Goal: Complete application form: Complete application form

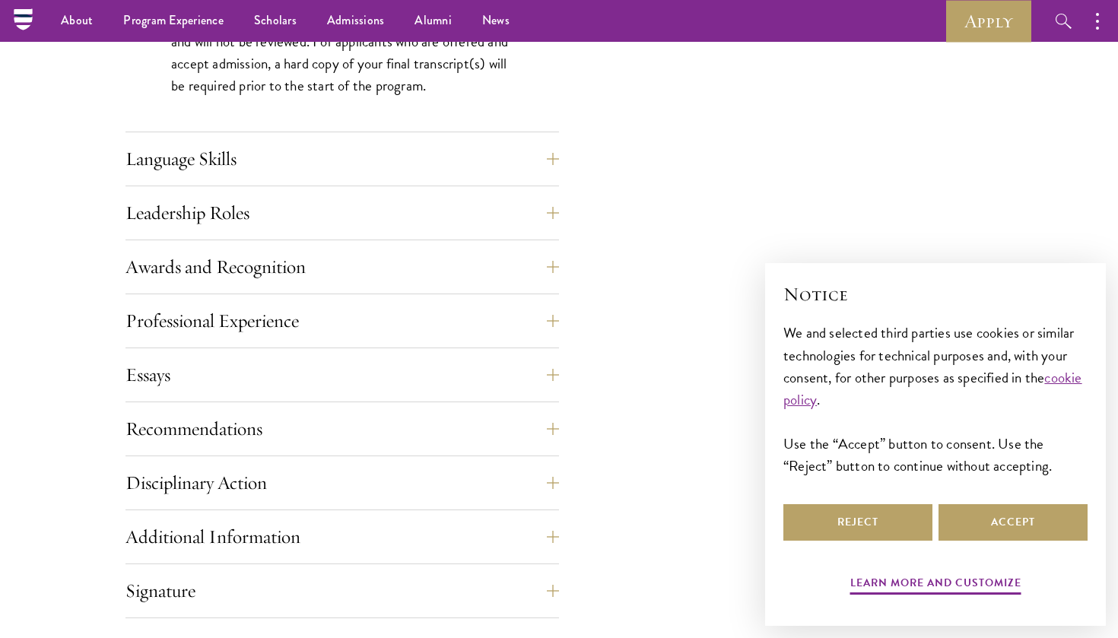
scroll to position [2519, 0]
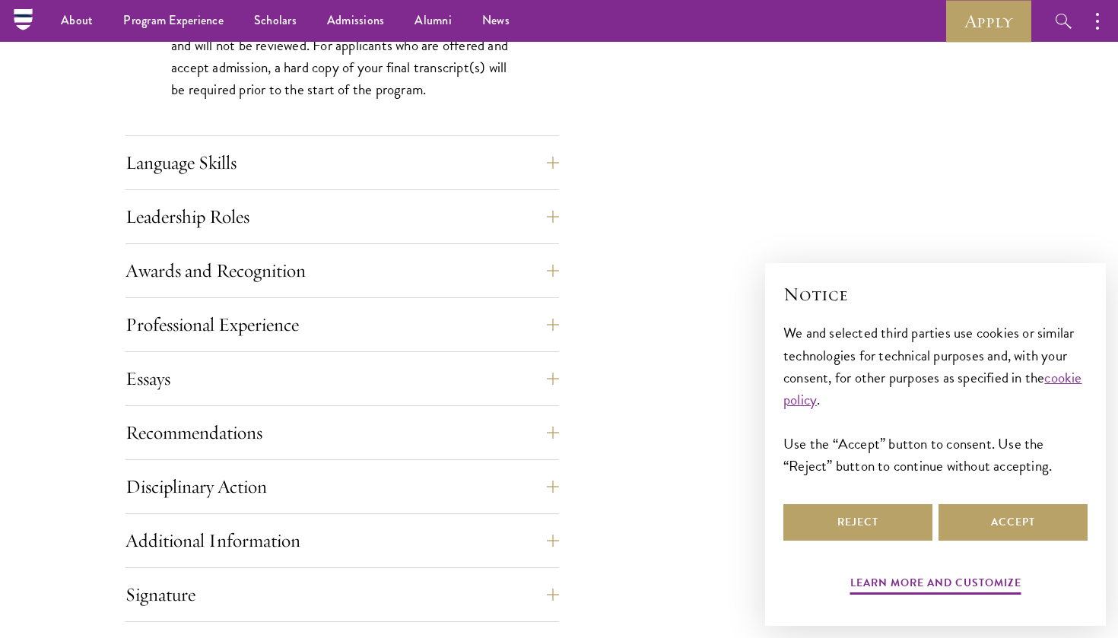
click at [303, 170] on button "Language Skills" at bounding box center [353, 162] width 433 height 36
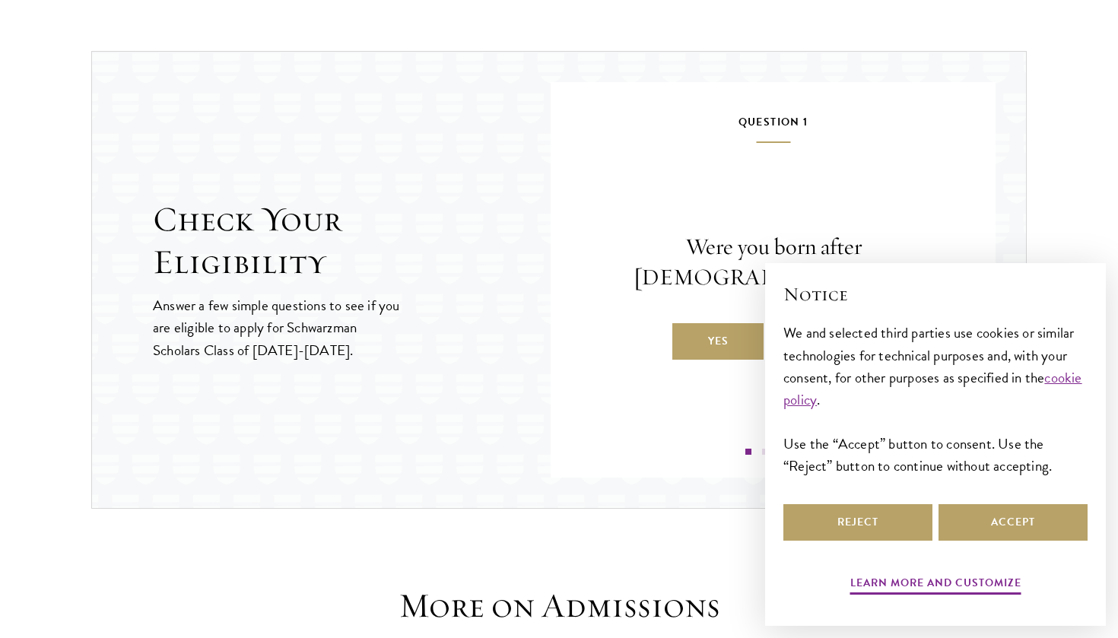
scroll to position [2364, 0]
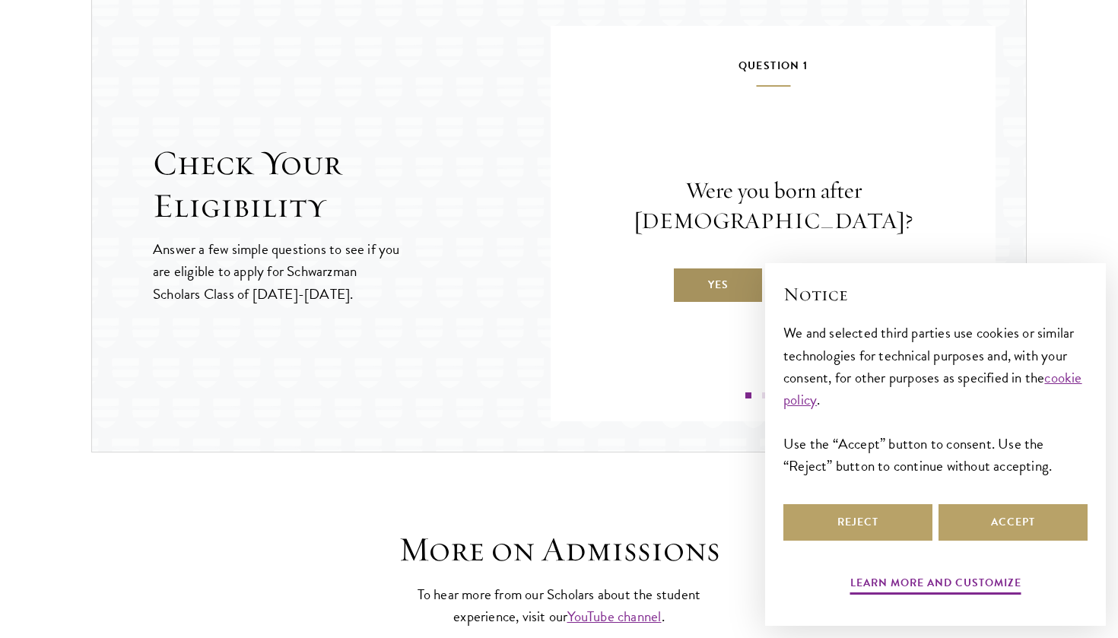
click at [745, 280] on label "Yes" at bounding box center [717, 285] width 91 height 36
click at [686, 280] on input "Yes" at bounding box center [679, 275] width 14 height 14
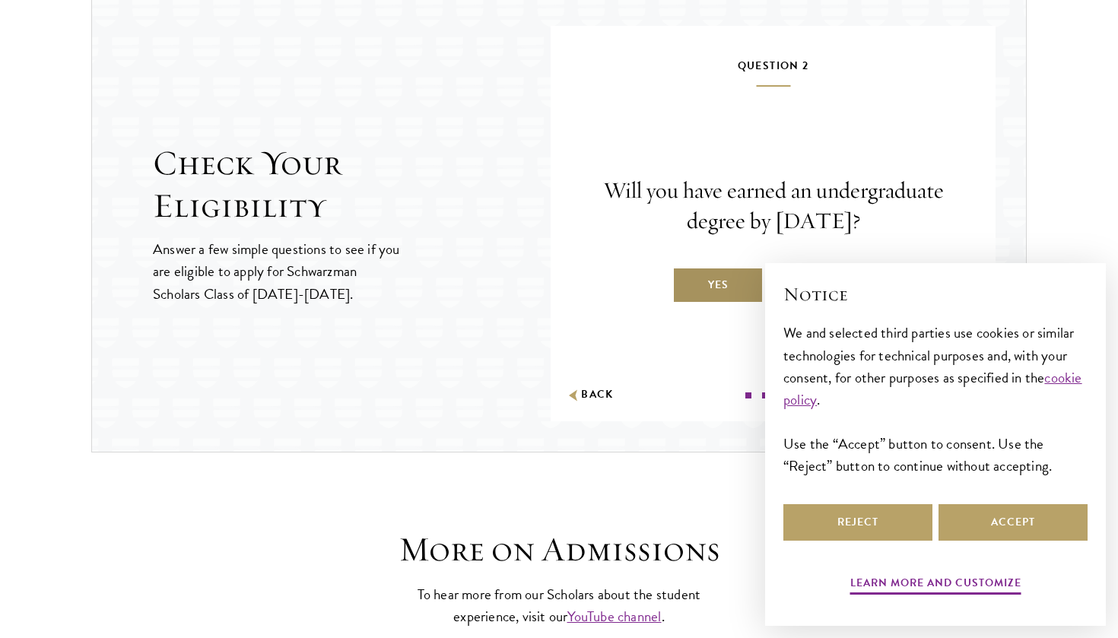
click at [743, 290] on label "Yes" at bounding box center [717, 285] width 91 height 36
click at [686, 282] on input "Yes" at bounding box center [679, 275] width 14 height 14
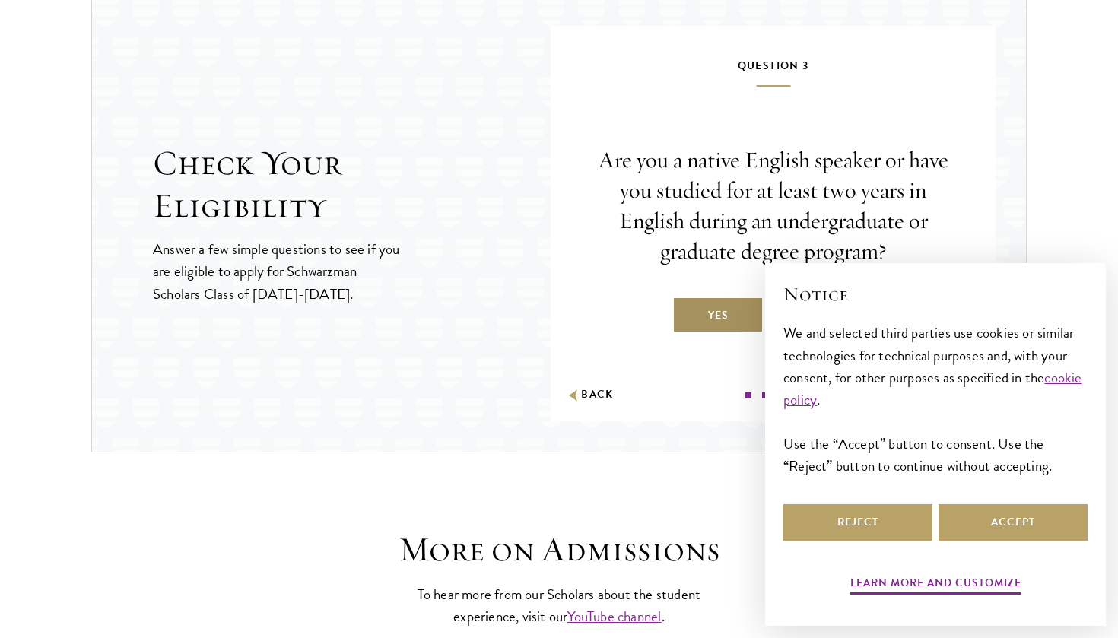
click at [715, 319] on label "Yes" at bounding box center [717, 315] width 91 height 36
click at [686, 312] on input "Yes" at bounding box center [679, 306] width 14 height 14
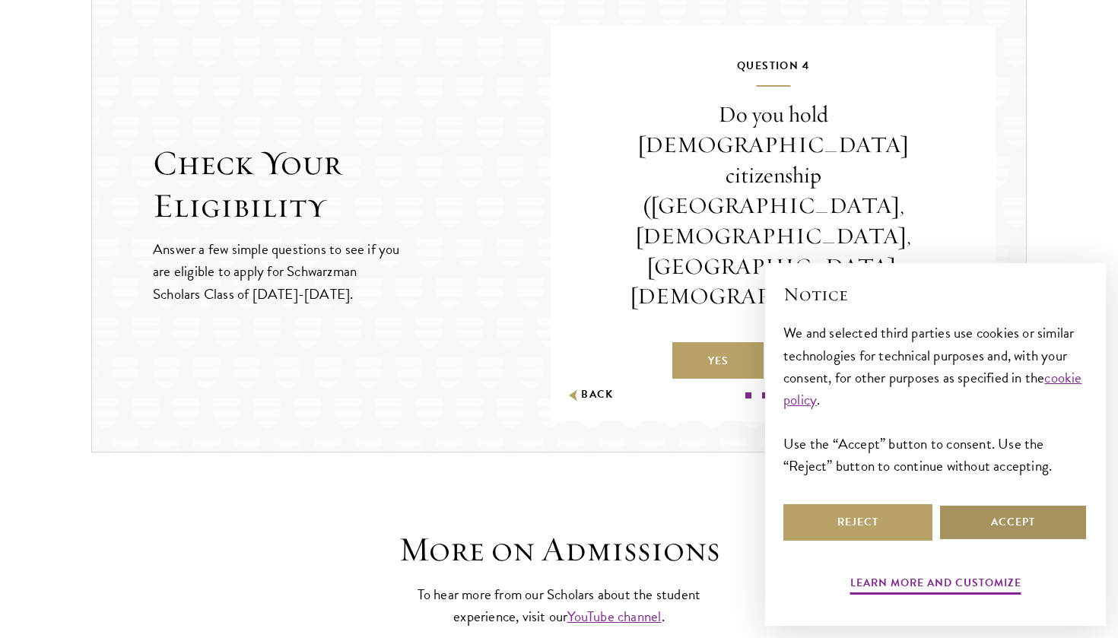
click at [994, 523] on button "Accept" at bounding box center [1012, 522] width 149 height 36
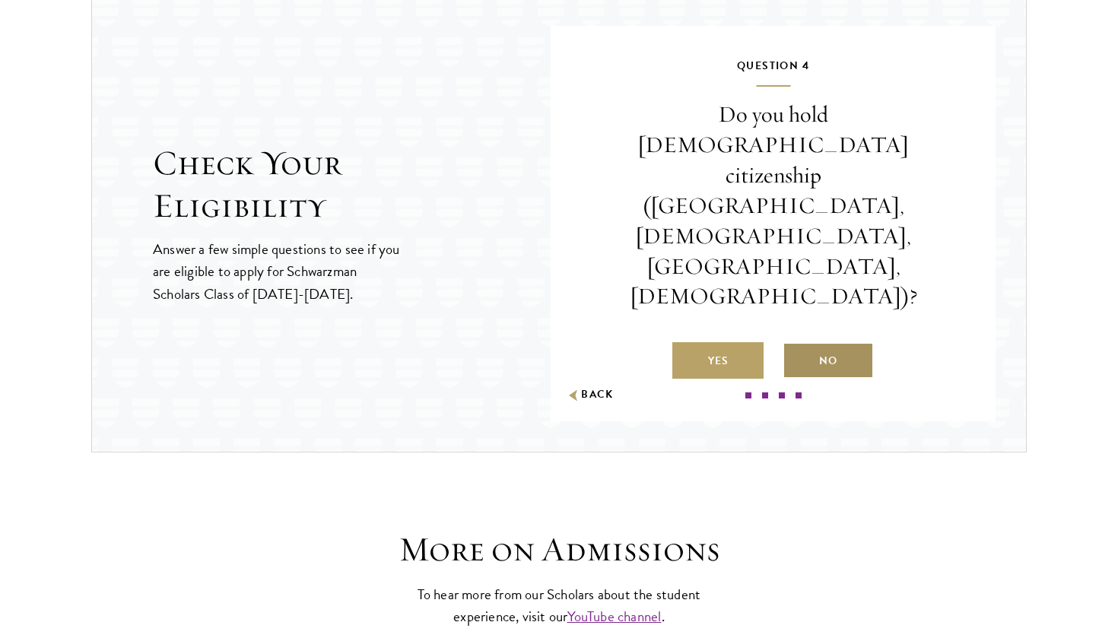
click at [814, 342] on label "No" at bounding box center [827, 360] width 91 height 36
click at [796, 344] on input "No" at bounding box center [789, 351] width 14 height 14
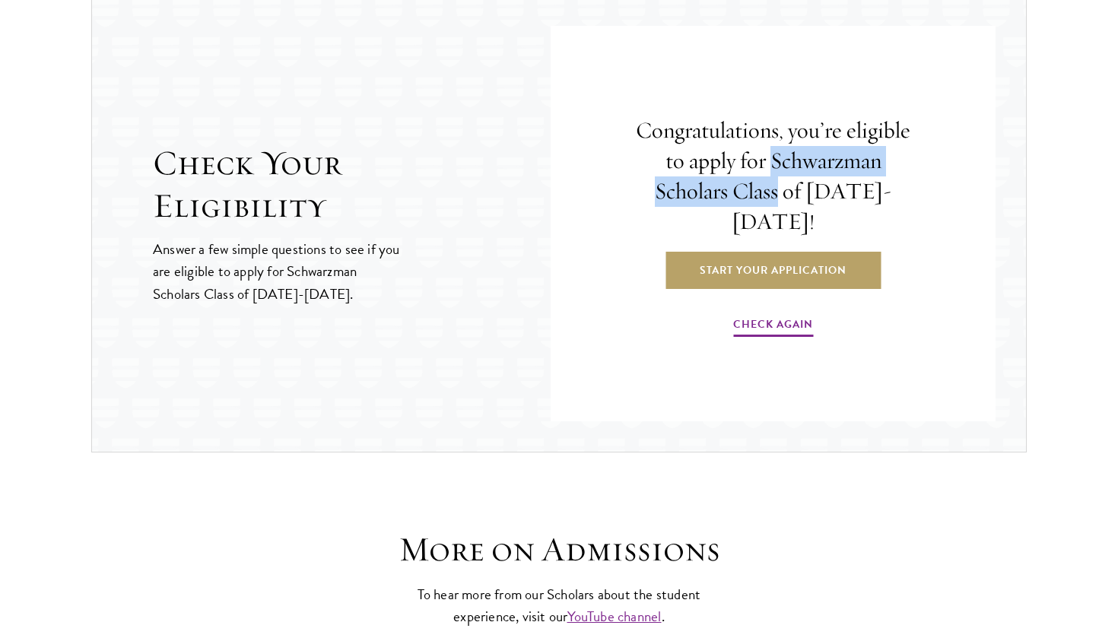
drag, startPoint x: 767, startPoint y: 211, endPoint x: 768, endPoint y: 163, distance: 47.9
click at [768, 163] on h4 "Congratulations, you’re eligible to apply for Schwarzman Scholars Class of [DAT…" at bounding box center [772, 177] width 277 height 122
click at [902, 211] on h4 "Congratulations, you’re eligible to apply for Schwarzman Scholars Class of [DAT…" at bounding box center [772, 177] width 277 height 122
drag, startPoint x: 902, startPoint y: 211, endPoint x: 794, endPoint y: 171, distance: 115.0
click at [794, 171] on h4 "Congratulations, you’re eligible to apply for Schwarzman Scholars Class of [DAT…" at bounding box center [772, 177] width 277 height 122
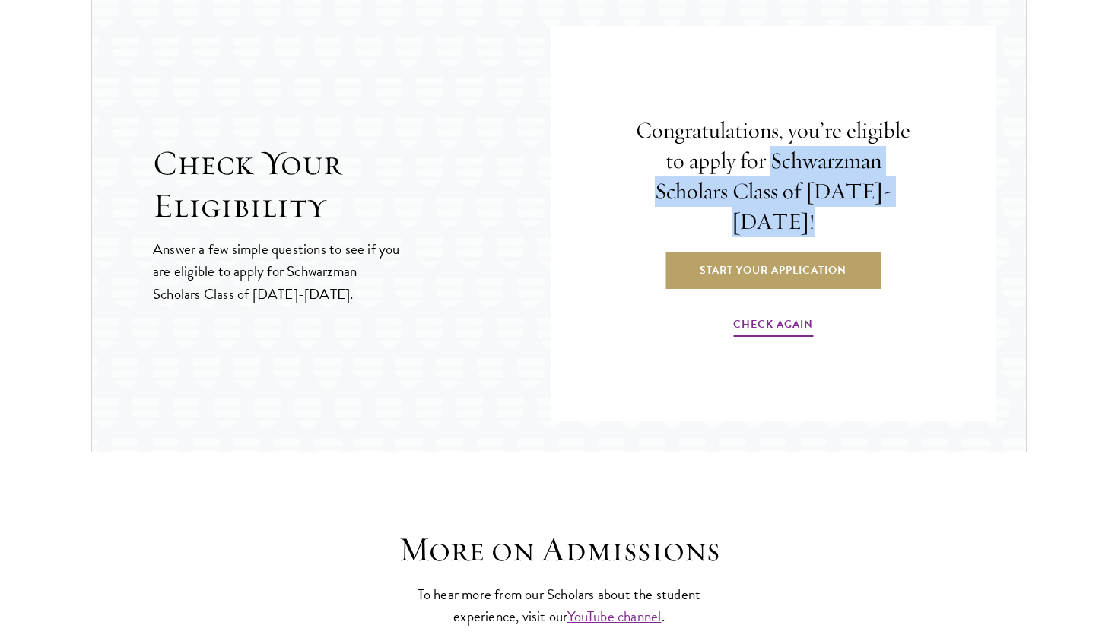
copy div "Schwarzman Scholars Class of [DATE]-[DATE]!"
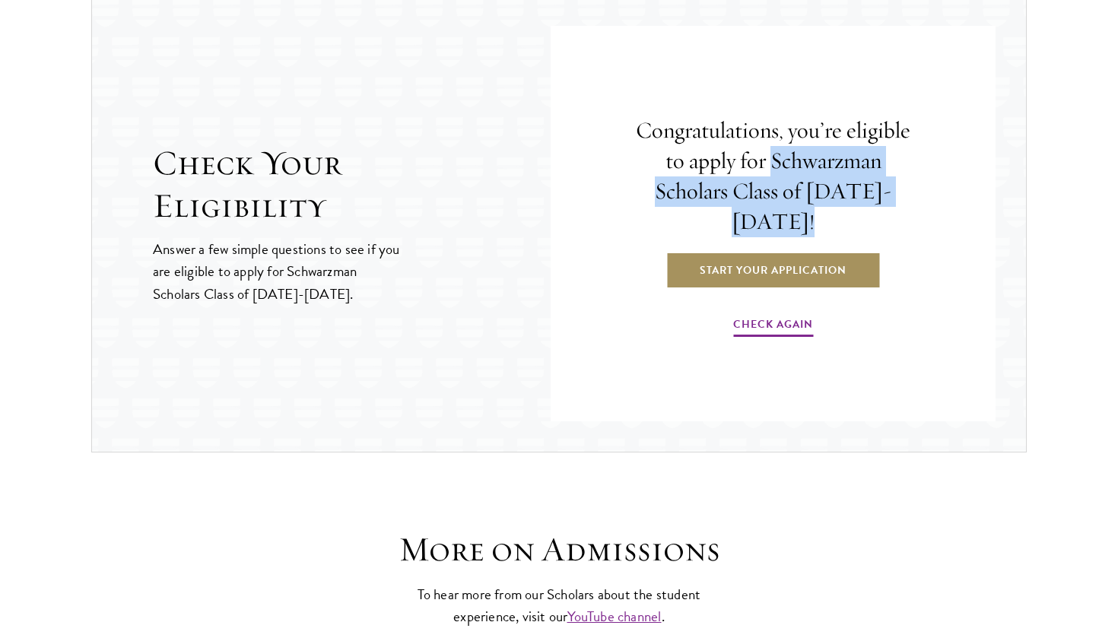
click at [814, 252] on link "Start Your Application" at bounding box center [772, 270] width 215 height 36
click at [776, 260] on link "Start Your Application" at bounding box center [772, 270] width 215 height 36
